Goal: Transaction & Acquisition: Purchase product/service

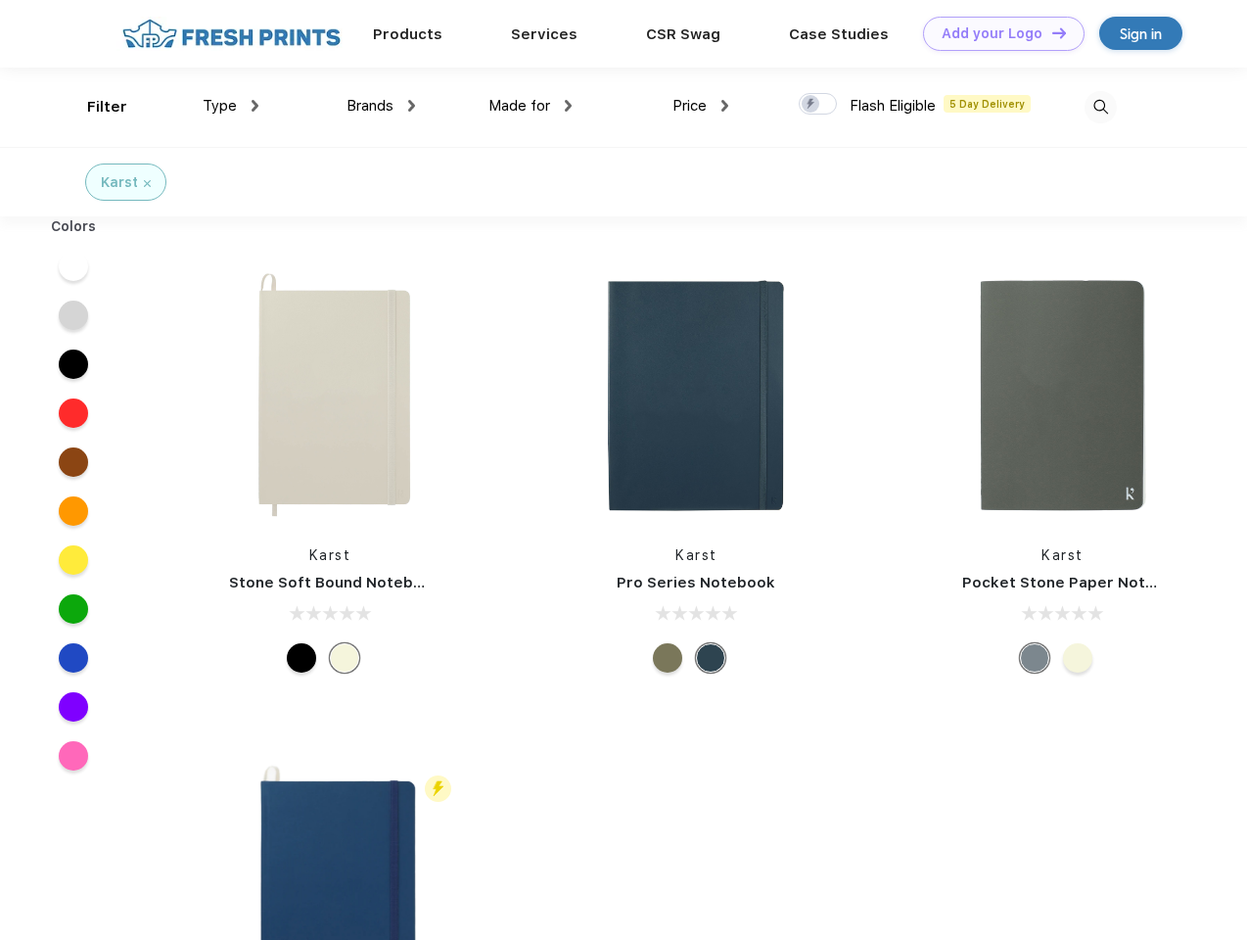
click at [997, 33] on link "Add your Logo Design Tool" at bounding box center [1004, 34] width 162 height 34
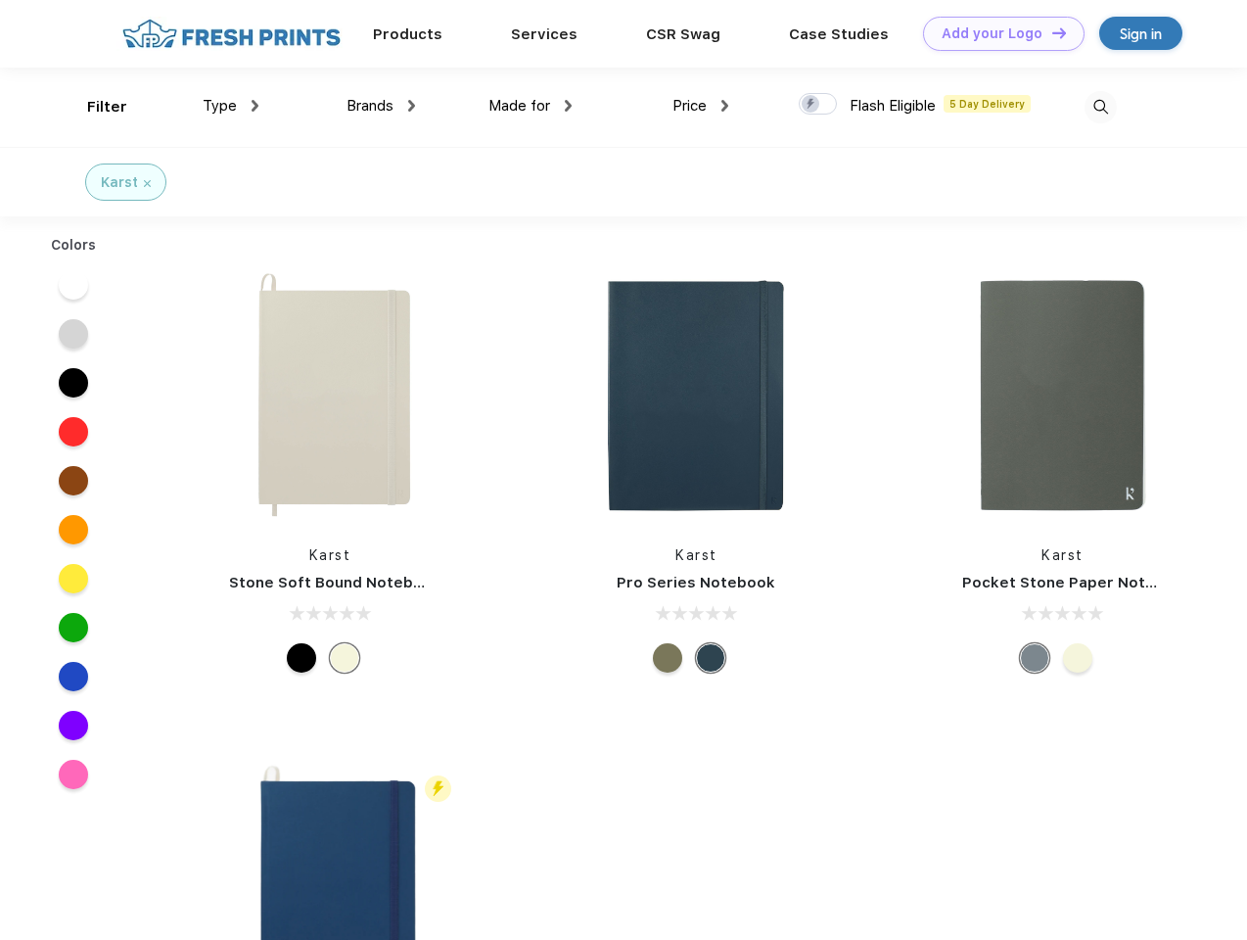
click at [0, 0] on div "Design Tool" at bounding box center [0, 0] width 0 height 0
click at [1050, 32] on link "Add your Logo Design Tool" at bounding box center [1004, 34] width 162 height 34
click at [94, 107] on div "Filter" at bounding box center [107, 107] width 40 height 23
click at [231, 106] on span "Type" at bounding box center [220, 106] width 34 height 18
click at [381, 106] on span "Brands" at bounding box center [370, 106] width 47 height 18
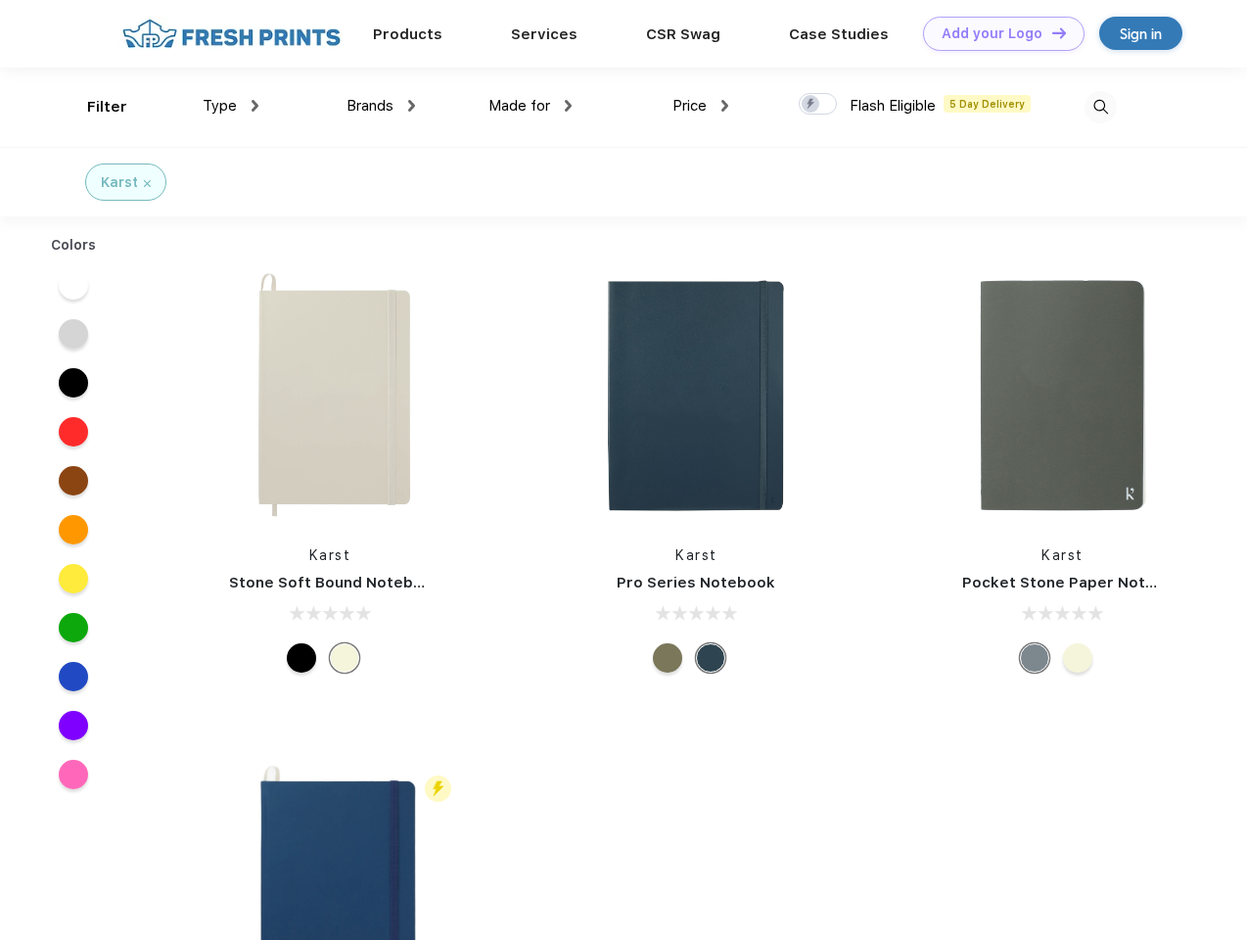
click at [531, 106] on span "Made for" at bounding box center [519, 106] width 62 height 18
click at [701, 106] on span "Price" at bounding box center [690, 106] width 34 height 18
click at [818, 105] on div at bounding box center [818, 104] width 38 height 22
click at [812, 105] on input "checkbox" at bounding box center [805, 98] width 13 height 13
click at [1100, 107] on img at bounding box center [1101, 107] width 32 height 32
